Goal: Information Seeking & Learning: Find specific fact

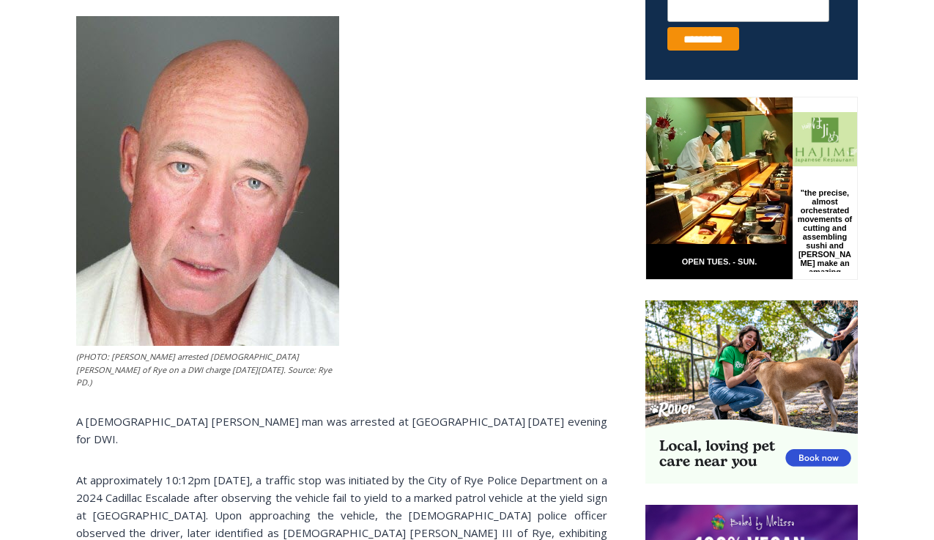
scroll to position [699, 0]
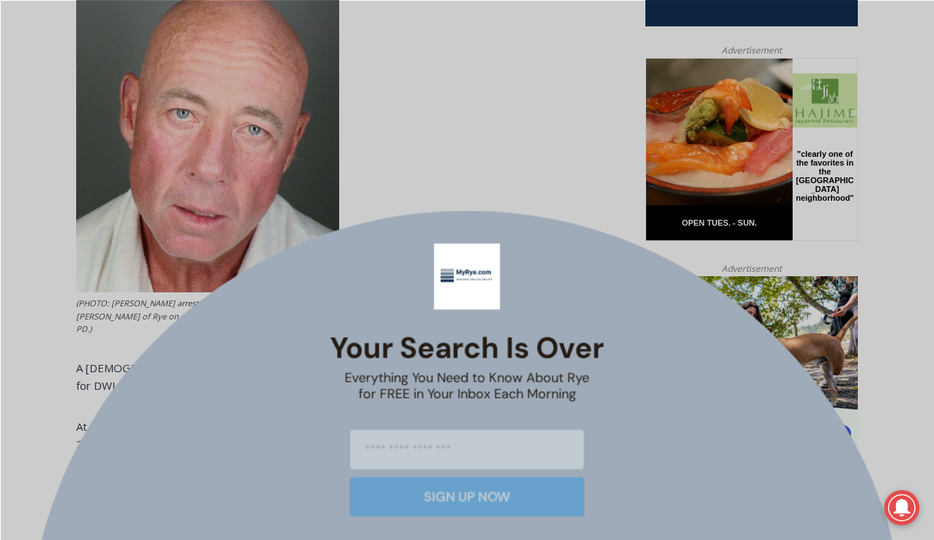
click at [648, 254] on icon "Close" at bounding box center [650, 250] width 13 height 13
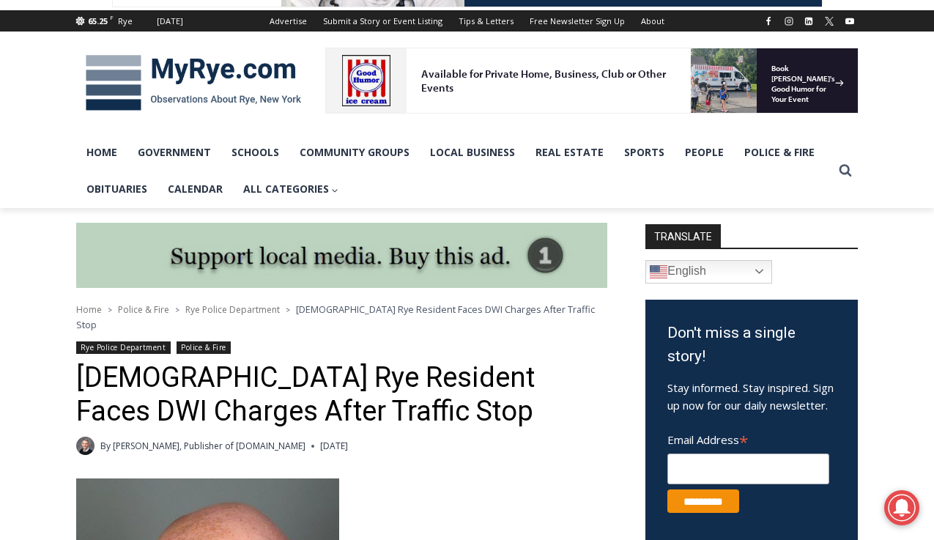
scroll to position [0, 0]
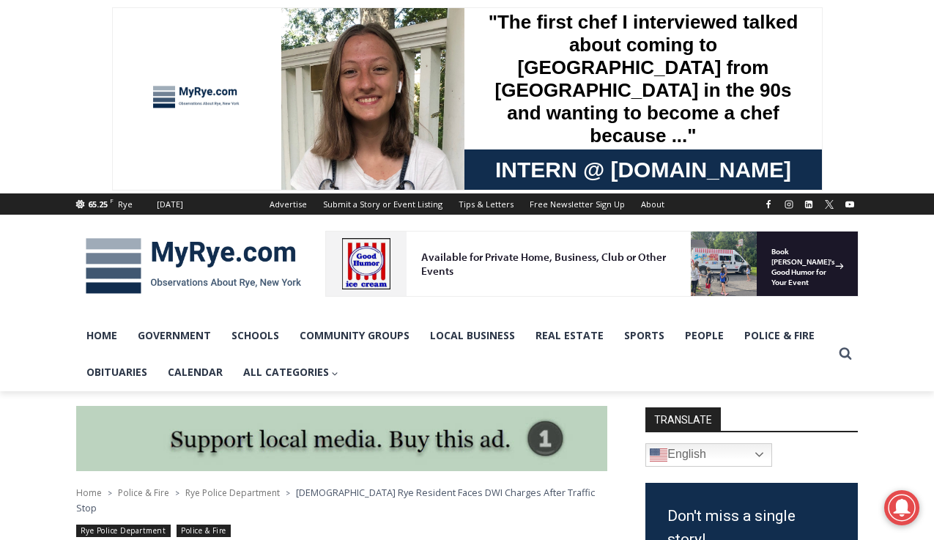
click at [221, 256] on img at bounding box center [193, 266] width 234 height 76
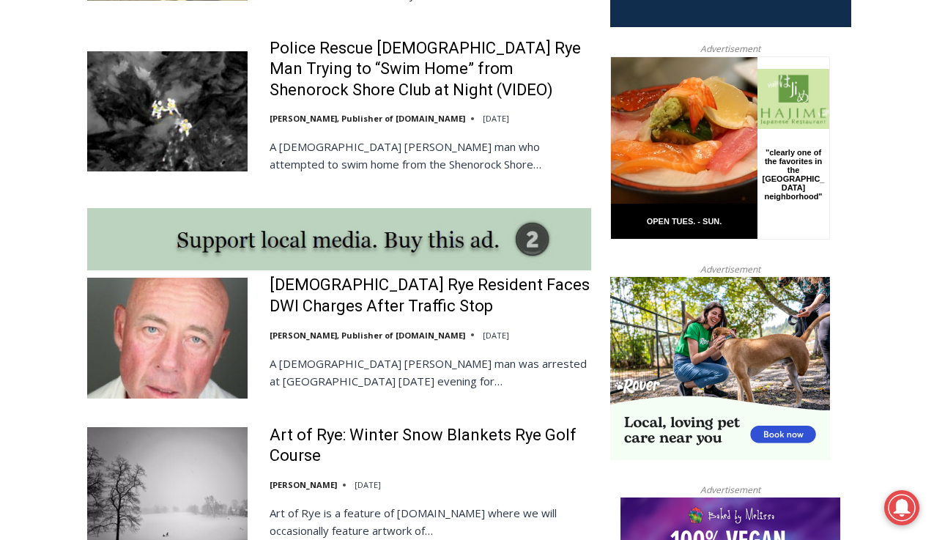
scroll to position [1158, 0]
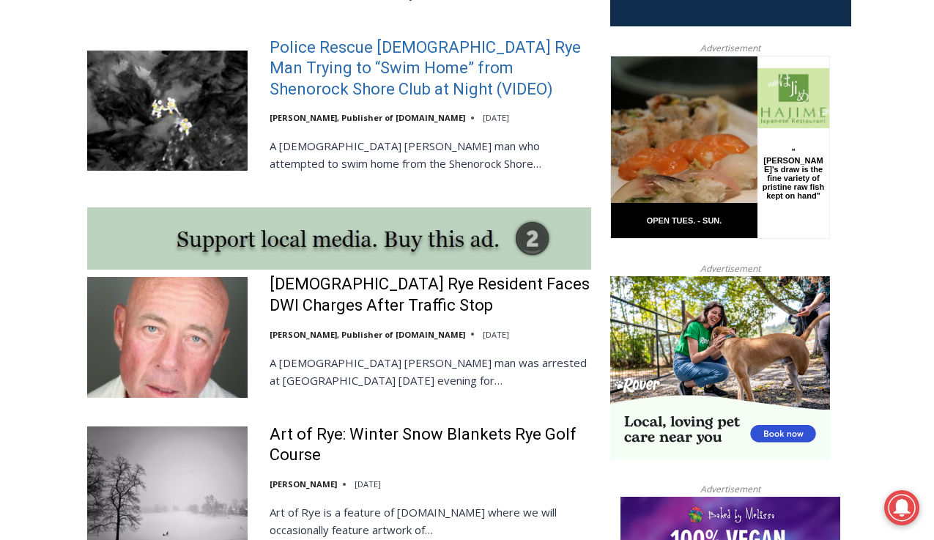
click at [463, 37] on link "Police Rescue 51 Year Old Rye Man Trying to “Swim Home” from Shenorock Shore Cl…" at bounding box center [431, 68] width 322 height 63
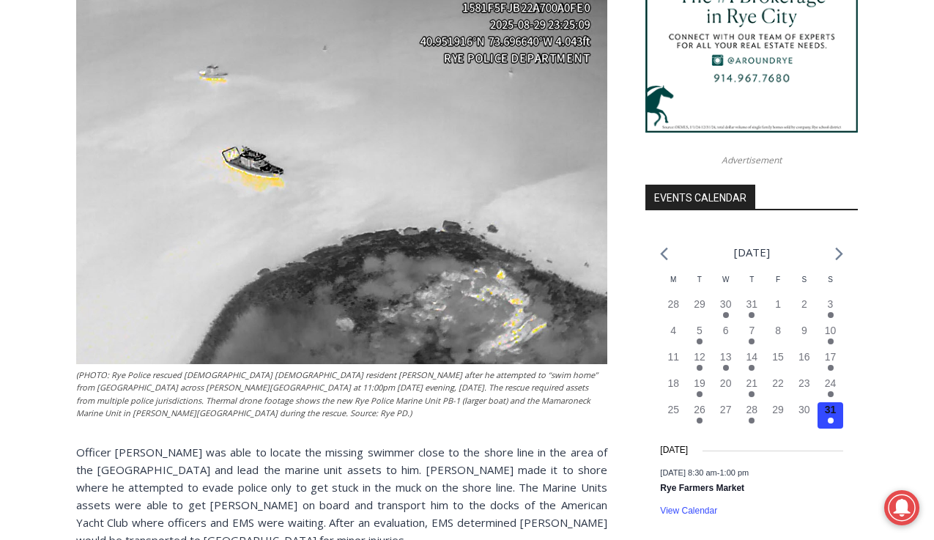
scroll to position [1453, 0]
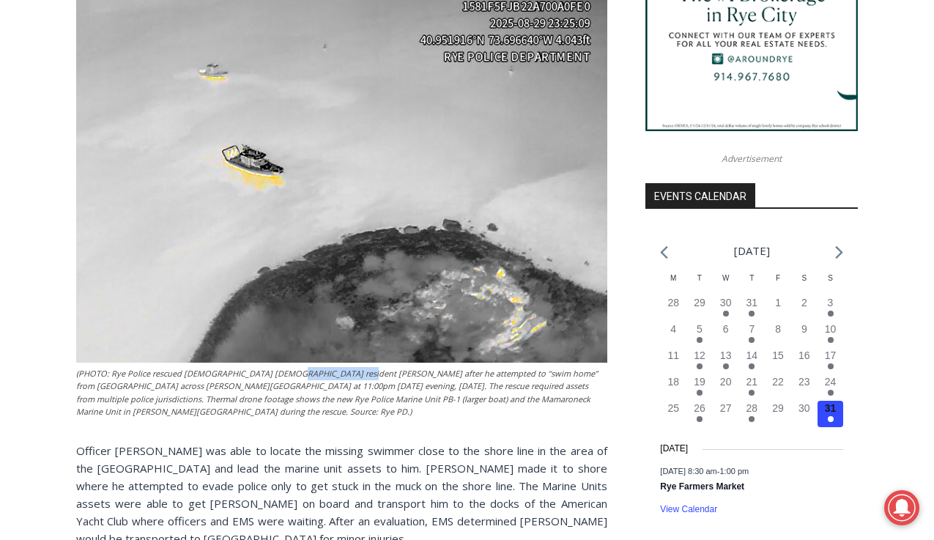
drag, startPoint x: 340, startPoint y: 374, endPoint x: 275, endPoint y: 374, distance: 65.2
click at [275, 374] on figcaption "(PHOTO: Rye Police rescued 51 year old Rye resident Kenneth Niejadlik after he …" at bounding box center [341, 392] width 531 height 51
copy figcaption "Kenneth Niejadlik"
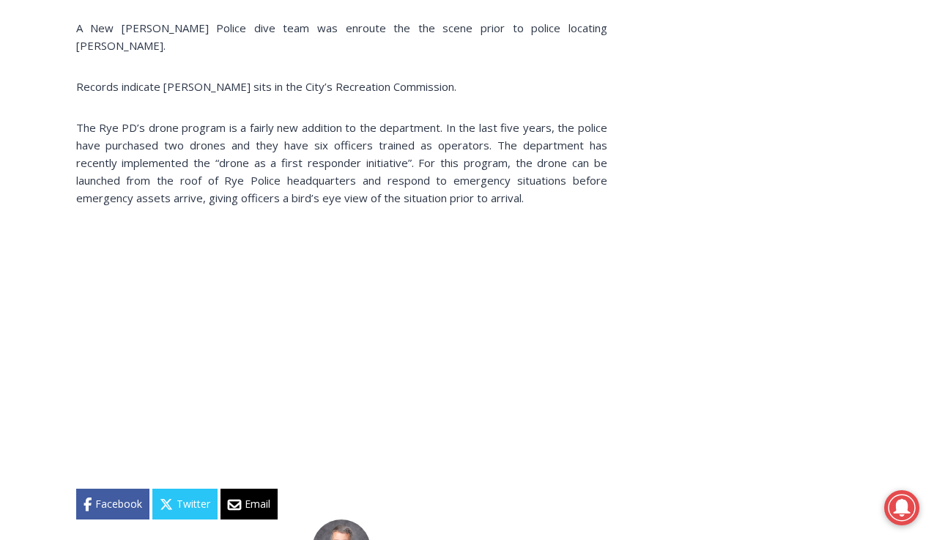
scroll to position [2015, 0]
